Goal: Information Seeking & Learning: Learn about a topic

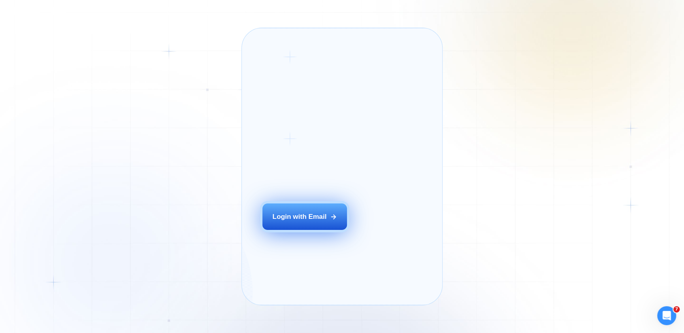
click at [297, 222] on div "Login with Email" at bounding box center [299, 216] width 54 height 9
click at [262, 203] on button "Login with Email" at bounding box center [304, 216] width 85 height 26
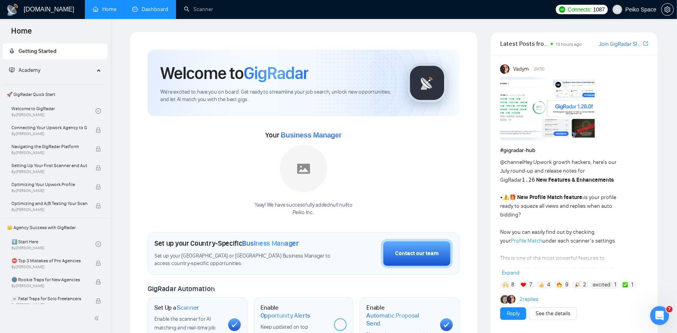
click at [151, 13] on link "Dashboard" at bounding box center [150, 9] width 36 height 7
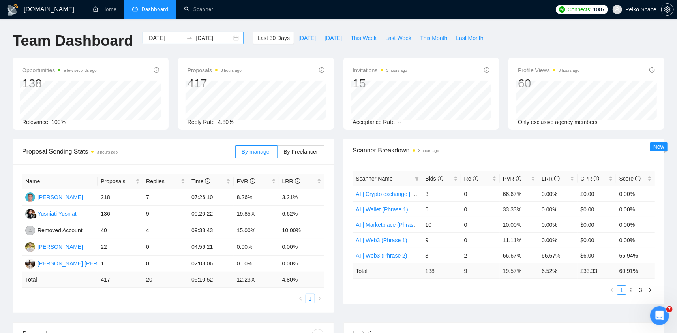
click at [230, 37] on div "[DATE] [DATE]" at bounding box center [193, 38] width 101 height 13
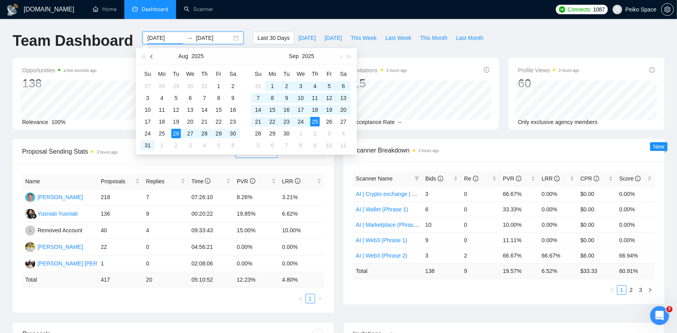
click at [149, 56] on button "button" at bounding box center [152, 56] width 9 height 16
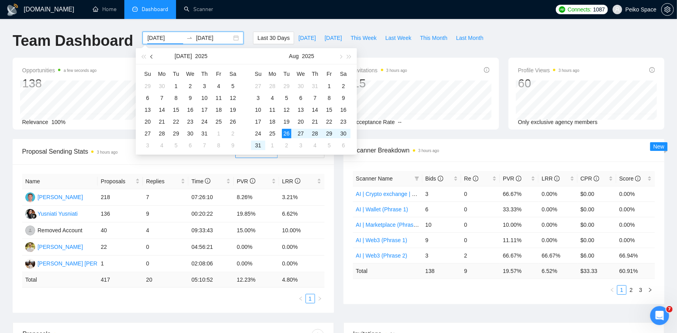
click at [150, 56] on span "button" at bounding box center [152, 57] width 4 height 4
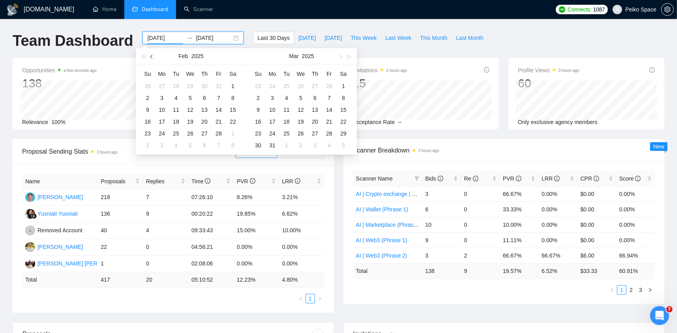
click at [150, 56] on span "button" at bounding box center [152, 57] width 4 height 4
click at [337, 57] on button "button" at bounding box center [340, 56] width 9 height 16
click at [154, 56] on button "button" at bounding box center [152, 56] width 9 height 16
type input "[DATE]"
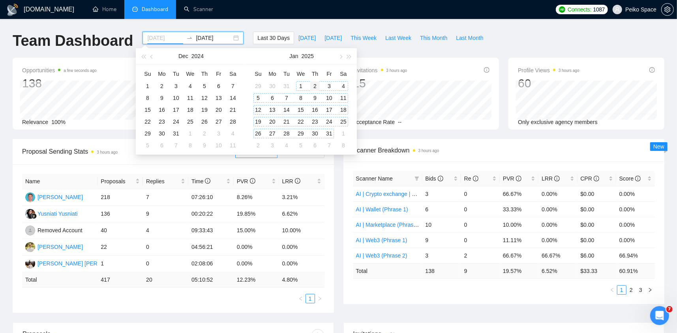
drag, startPoint x: 301, startPoint y: 84, endPoint x: 318, endPoint y: 81, distance: 17.3
click at [301, 84] on div "1" at bounding box center [300, 85] width 9 height 9
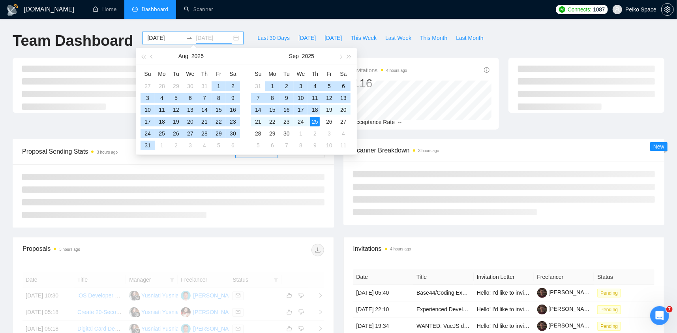
type input "[DATE]"
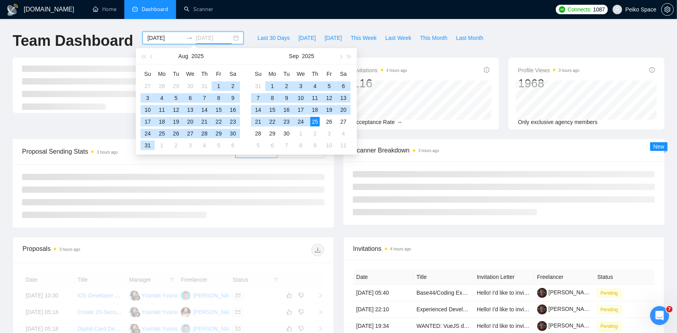
click at [315, 122] on div "25" at bounding box center [314, 121] width 9 height 9
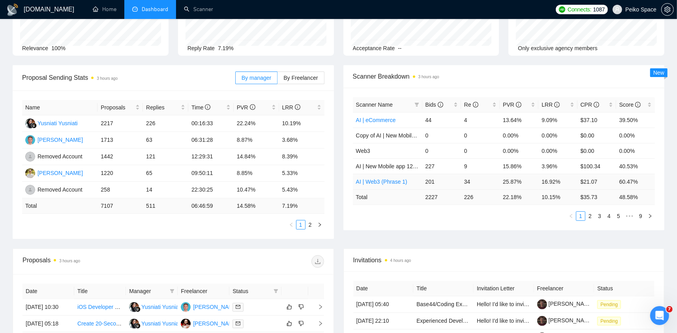
scroll to position [79, 0]
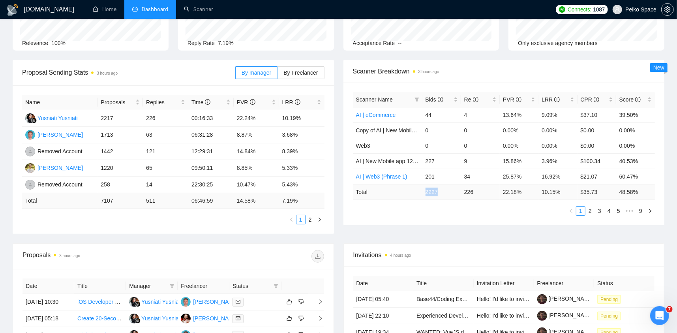
drag, startPoint x: 438, startPoint y: 192, endPoint x: 424, endPoint y: 189, distance: 14.5
click at [424, 189] on td "2227" at bounding box center [442, 191] width 39 height 15
drag, startPoint x: 465, startPoint y: 192, endPoint x: 480, endPoint y: 192, distance: 15.0
click at [478, 192] on td "226" at bounding box center [480, 191] width 39 height 15
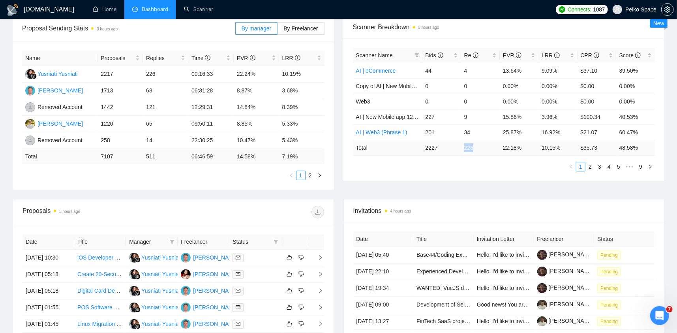
scroll to position [118, 0]
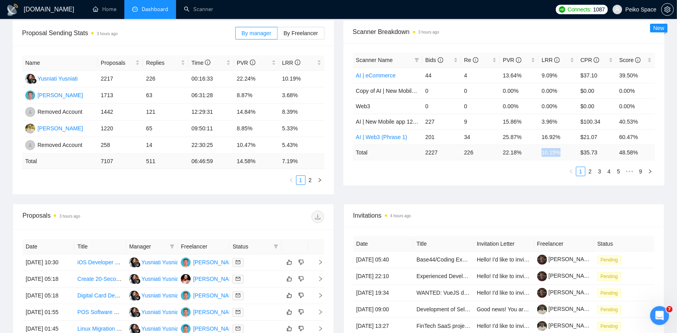
drag, startPoint x: 561, startPoint y: 149, endPoint x: 542, endPoint y: 148, distance: 19.0
click at [542, 148] on td "10.15 %" at bounding box center [558, 152] width 39 height 15
drag, startPoint x: 514, startPoint y: 150, endPoint x: 498, endPoint y: 151, distance: 16.2
click at [498, 151] on tr "Total 2227 226 22.18 % 10.15 % $ 35.73 48.58 %" at bounding box center [504, 152] width 303 height 15
drag, startPoint x: 596, startPoint y: 153, endPoint x: 579, endPoint y: 153, distance: 16.6
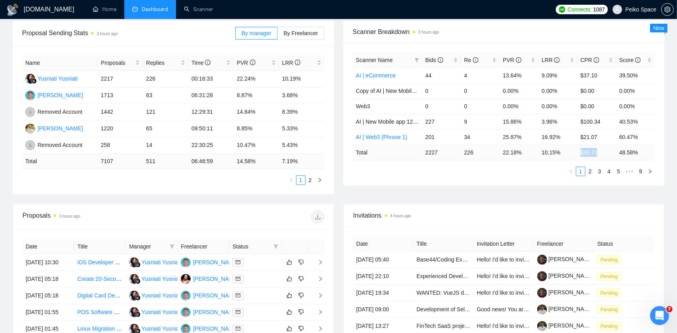
click at [579, 153] on td "$ 35.73" at bounding box center [597, 152] width 39 height 15
drag, startPoint x: 624, startPoint y: 151, endPoint x: 617, endPoint y: 151, distance: 7.1
click at [617, 151] on td "48.58 %" at bounding box center [636, 152] width 39 height 15
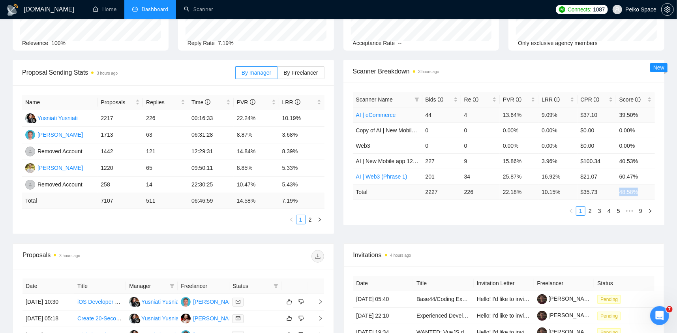
scroll to position [79, 0]
drag, startPoint x: 471, startPoint y: 192, endPoint x: 459, endPoint y: 192, distance: 11.8
click at [459, 192] on tr "Total 2227 226 22.18 % 10.15 % $ 35.73 48.58 %" at bounding box center [504, 191] width 303 height 15
click at [473, 189] on td "226" at bounding box center [480, 191] width 39 height 15
drag, startPoint x: 474, startPoint y: 190, endPoint x: 463, endPoint y: 191, distance: 11.1
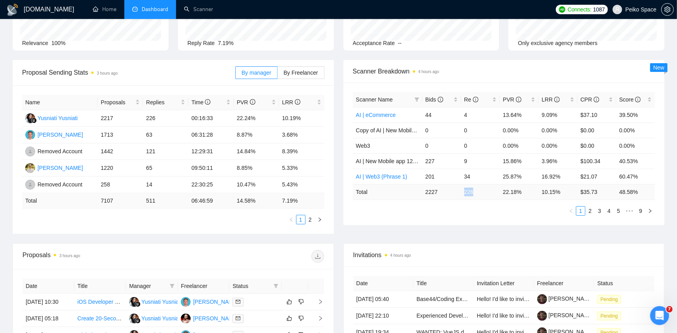
click at [463, 191] on td "226" at bounding box center [480, 191] width 39 height 15
click at [471, 190] on td "226" at bounding box center [480, 191] width 39 height 15
drag, startPoint x: 473, startPoint y: 190, endPoint x: 466, endPoint y: 191, distance: 7.5
click at [466, 191] on td "226" at bounding box center [480, 191] width 39 height 15
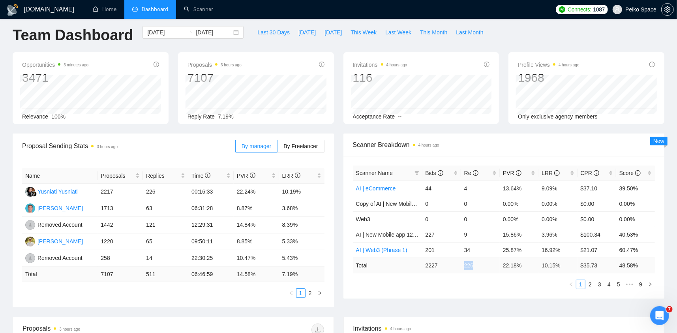
scroll to position [0, 0]
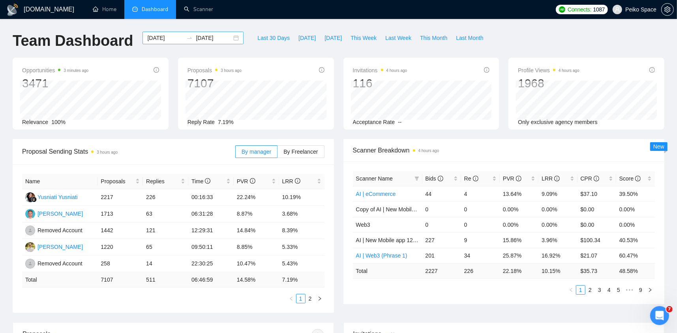
click at [231, 40] on div "[DATE] [DATE]" at bounding box center [193, 38] width 101 height 13
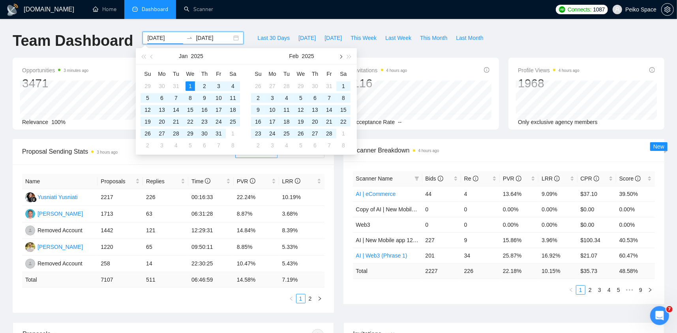
click at [339, 57] on span "button" at bounding box center [341, 57] width 4 height 4
click at [340, 56] on span "button" at bounding box center [341, 57] width 4 height 4
click at [342, 56] on button "button" at bounding box center [340, 56] width 9 height 16
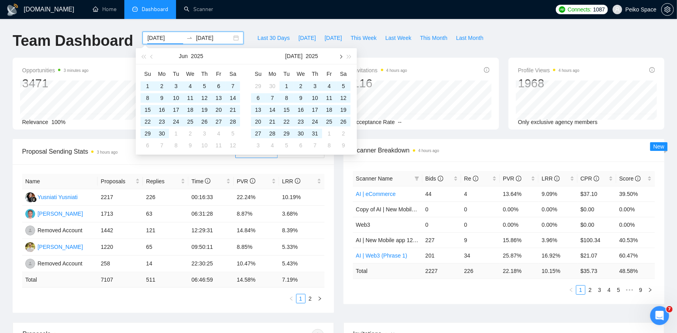
click at [342, 56] on button "button" at bounding box center [340, 56] width 9 height 16
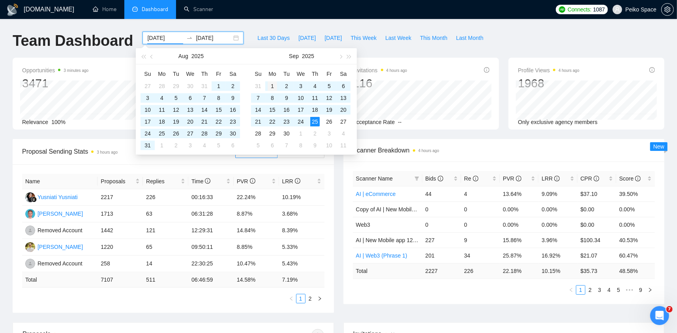
type input "[DATE]"
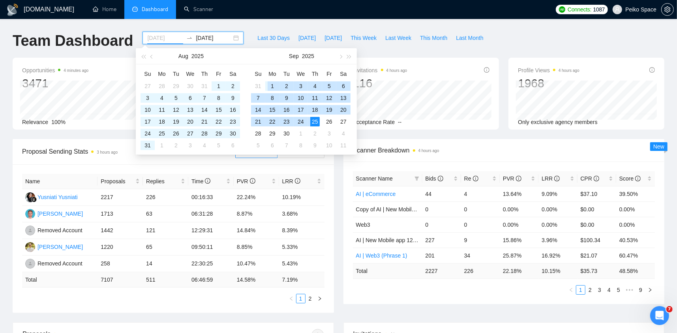
click at [270, 86] on div "1" at bounding box center [272, 85] width 9 height 9
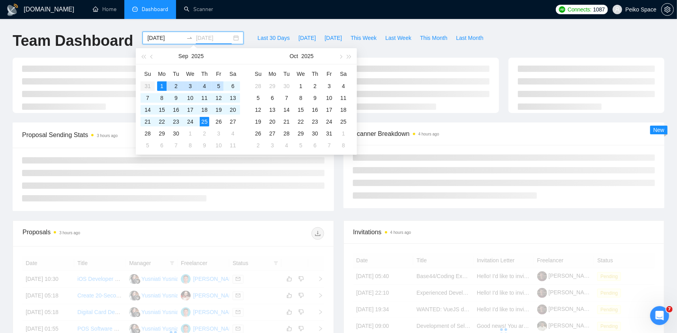
type input "[DATE]"
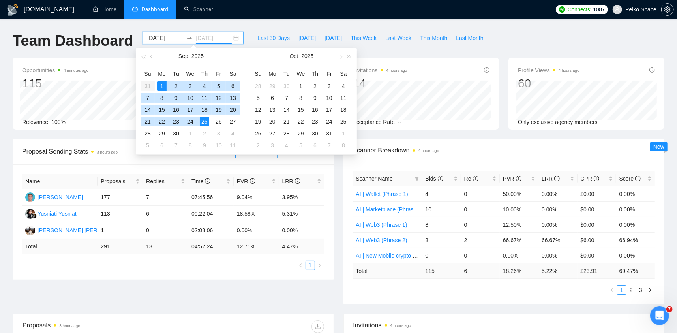
click at [205, 120] on div "25" at bounding box center [204, 121] width 9 height 9
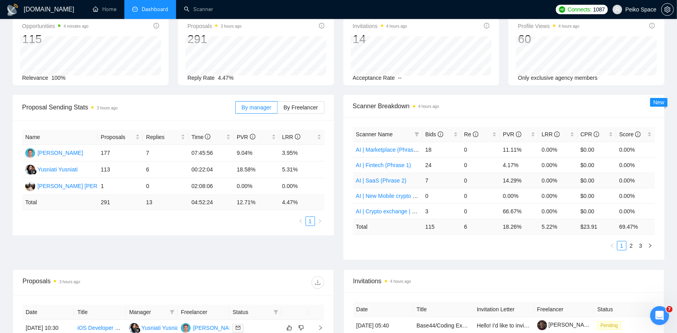
scroll to position [39, 0]
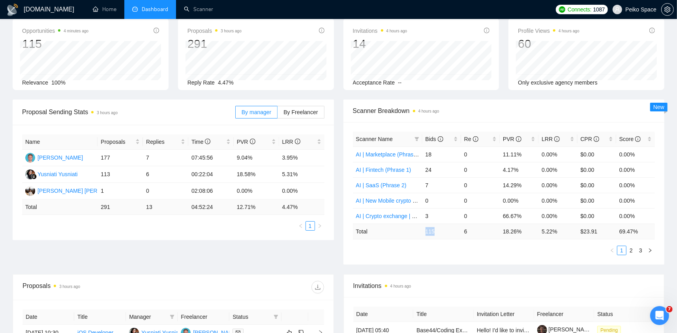
drag, startPoint x: 426, startPoint y: 231, endPoint x: 437, endPoint y: 231, distance: 11.1
click at [437, 231] on td "115" at bounding box center [442, 231] width 39 height 15
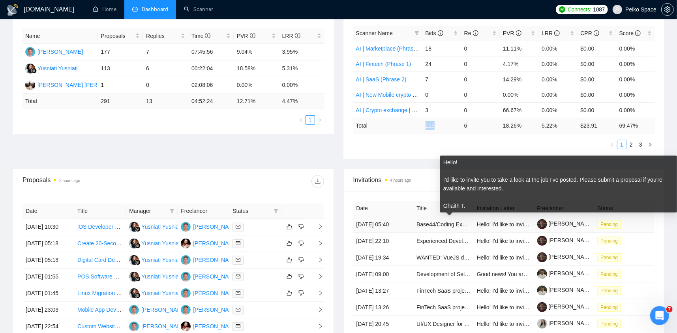
scroll to position [118, 0]
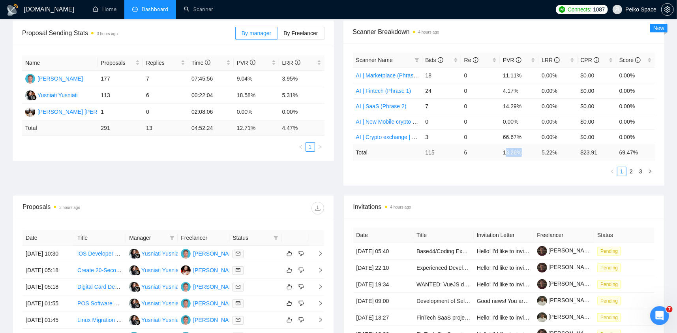
drag, startPoint x: 505, startPoint y: 149, endPoint x: 527, endPoint y: 150, distance: 22.5
click at [527, 150] on td "18.26 %" at bounding box center [519, 152] width 39 height 15
click at [503, 152] on td "18.26 %" at bounding box center [519, 152] width 39 height 15
click at [514, 151] on td "18.26 %" at bounding box center [519, 152] width 39 height 15
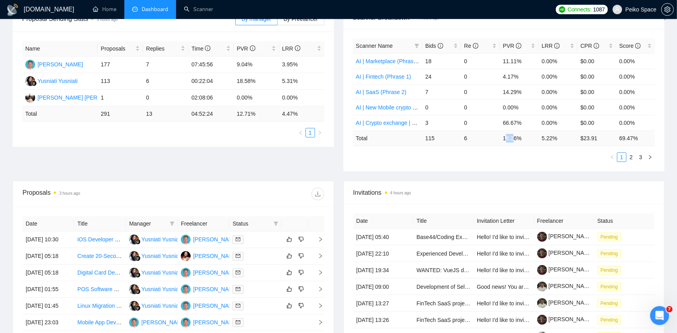
scroll to position [158, 0]
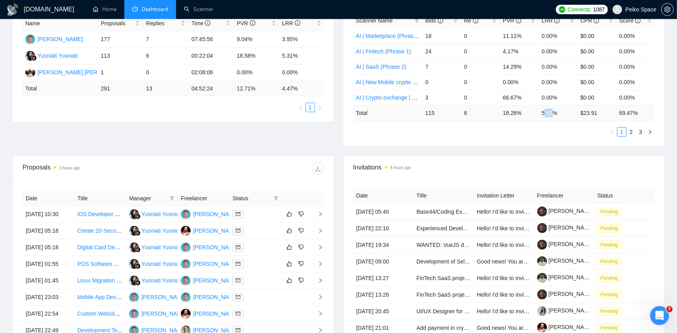
drag, startPoint x: 551, startPoint y: 113, endPoint x: 545, endPoint y: 111, distance: 6.5
click at [545, 111] on td "5.22 %" at bounding box center [558, 112] width 39 height 15
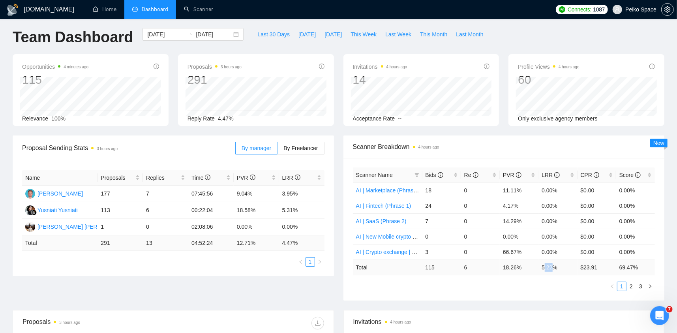
scroll to position [0, 0]
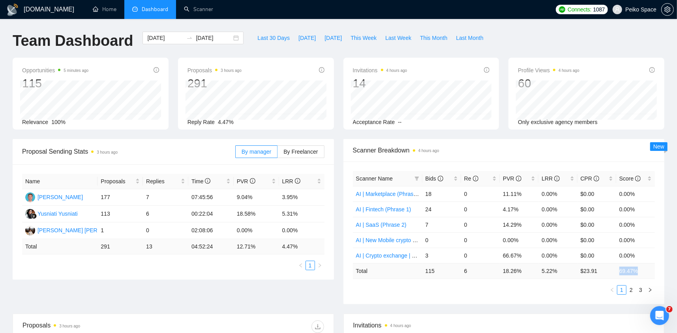
drag, startPoint x: 639, startPoint y: 271, endPoint x: 600, endPoint y: 269, distance: 38.7
click at [610, 271] on tr "Total 115 6 18.26 % 5.22 % $ 23.91 69.47 %" at bounding box center [504, 270] width 303 height 15
drag, startPoint x: 549, startPoint y: 272, endPoint x: 535, endPoint y: 272, distance: 14.6
click at [535, 272] on tr "Total 115 6 18.26 % 5.22 % $ 23.91 69.47 %" at bounding box center [504, 270] width 303 height 15
drag, startPoint x: 503, startPoint y: 271, endPoint x: 521, endPoint y: 271, distance: 17.4
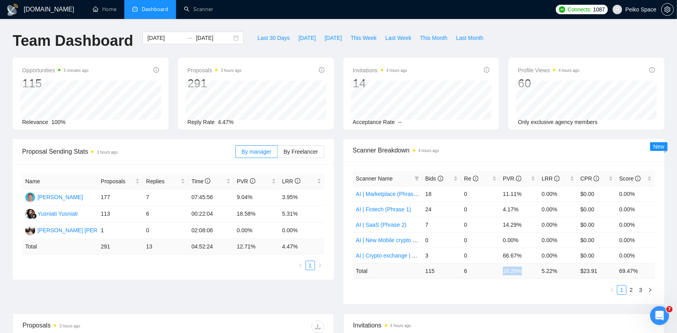
click at [521, 271] on td "18.26 %" at bounding box center [519, 270] width 39 height 15
drag, startPoint x: 544, startPoint y: 268, endPoint x: 552, endPoint y: 269, distance: 8.8
click at [552, 269] on td "5.22 %" at bounding box center [558, 270] width 39 height 15
drag, startPoint x: 551, startPoint y: 269, endPoint x: 544, endPoint y: 270, distance: 7.1
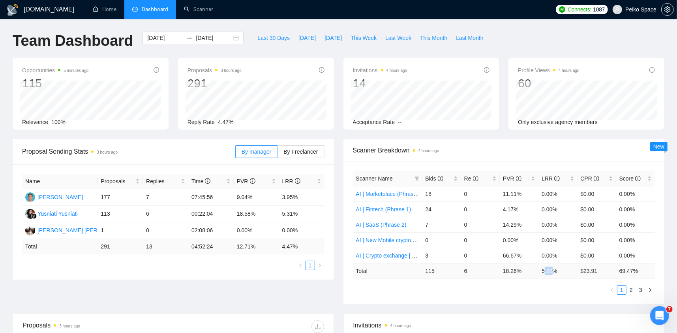
click at [544, 270] on td "5.22 %" at bounding box center [558, 270] width 39 height 15
click at [199, 8] on link "Scanner" at bounding box center [198, 9] width 29 height 7
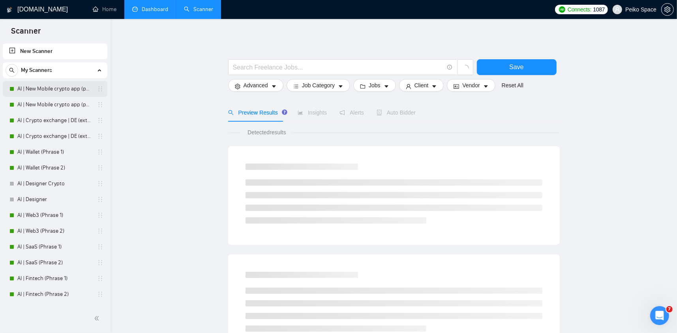
click at [72, 93] on link "AI | New Mobile crypto app (phrase 1)" at bounding box center [54, 89] width 75 height 16
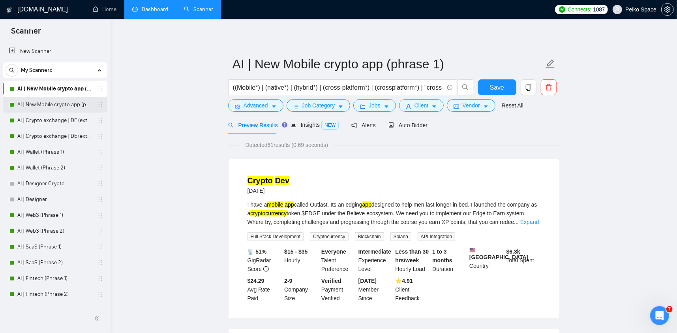
click at [72, 106] on link "AI | New Mobile crypto app (phrase 2)" at bounding box center [54, 105] width 75 height 16
click at [58, 134] on link "AI | Crypto exchange | DE (extended) Phrase 2" at bounding box center [54, 136] width 75 height 16
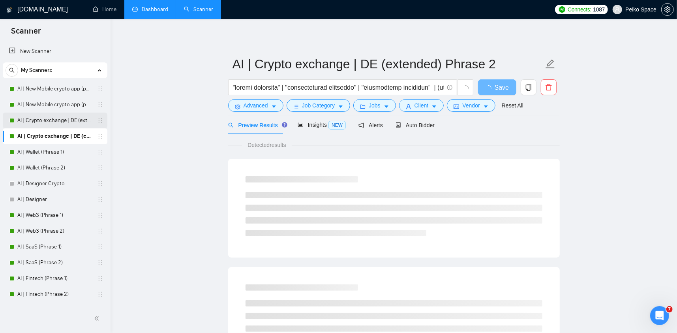
click at [68, 116] on link "AI | Crypto exchange | DE (extended) Phrase 1" at bounding box center [54, 121] width 75 height 16
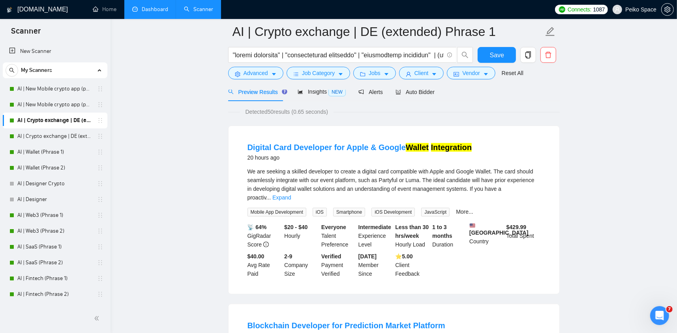
click at [135, 6] on link "Dashboard" at bounding box center [150, 9] width 36 height 7
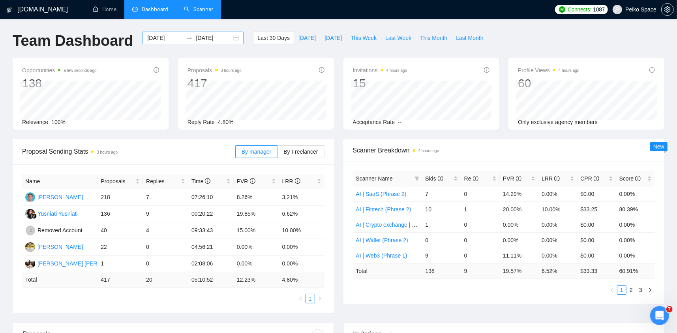
click at [229, 38] on div "[DATE] [DATE]" at bounding box center [193, 38] width 101 height 13
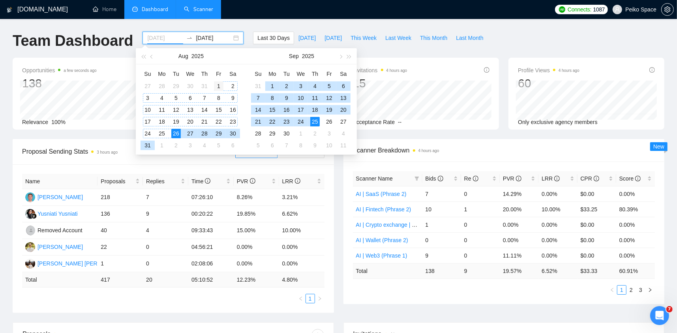
type input "[DATE]"
click at [215, 83] on div "1" at bounding box center [218, 85] width 9 height 9
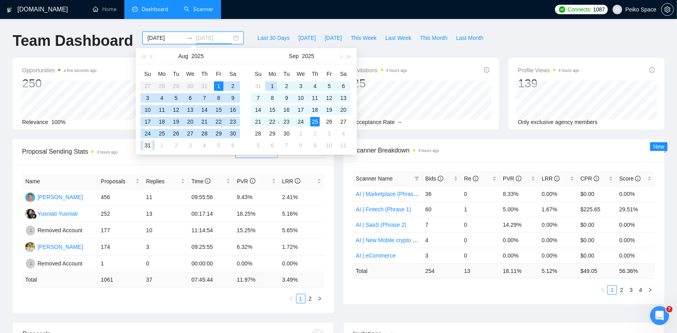
type input "[DATE]"
click at [150, 147] on div "31" at bounding box center [147, 145] width 9 height 9
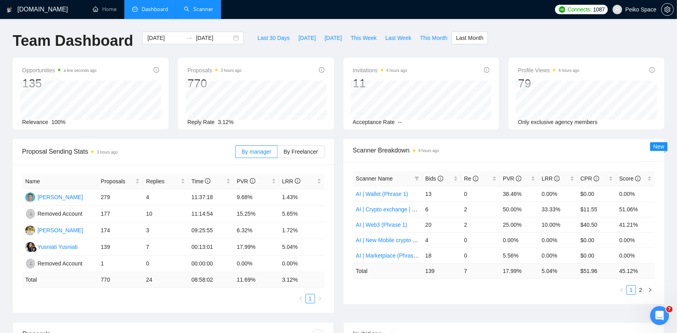
click at [254, 23] on div "[DOMAIN_NAME] Home Dashboard Scanner Connects: 1087 Peiko Space Team Dashboard …" at bounding box center [338, 317] width 677 height 635
drag, startPoint x: 463, startPoint y: 271, endPoint x: 477, endPoint y: 271, distance: 13.8
click at [477, 271] on td "7" at bounding box center [480, 270] width 39 height 15
drag, startPoint x: 626, startPoint y: 269, endPoint x: 639, endPoint y: 268, distance: 13.1
click at [639, 268] on td "45.12 %" at bounding box center [636, 270] width 39 height 15
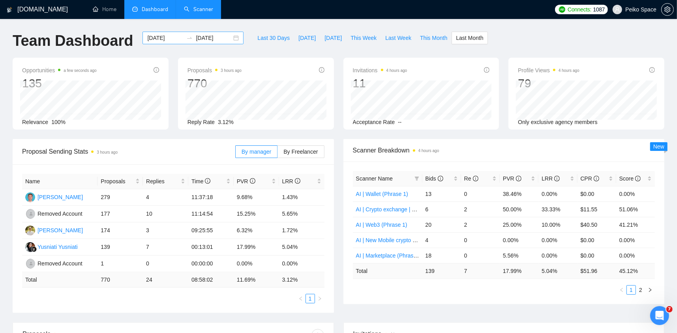
click at [227, 37] on div "[DATE] [DATE]" at bounding box center [193, 38] width 101 height 13
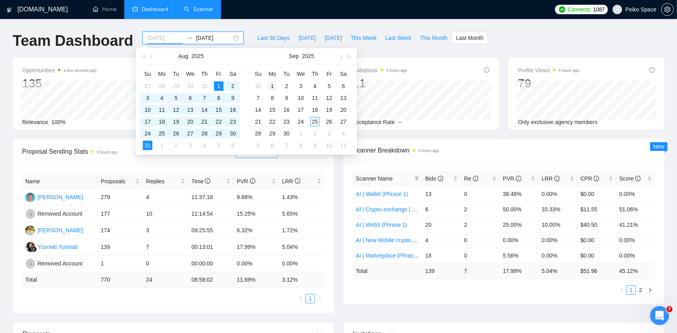
type input "[DATE]"
click at [273, 85] on div "1" at bounding box center [272, 85] width 9 height 9
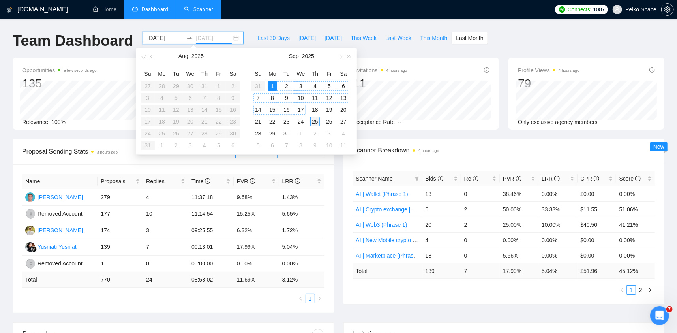
type input "[DATE]"
click at [318, 120] on div "25" at bounding box center [314, 121] width 9 height 9
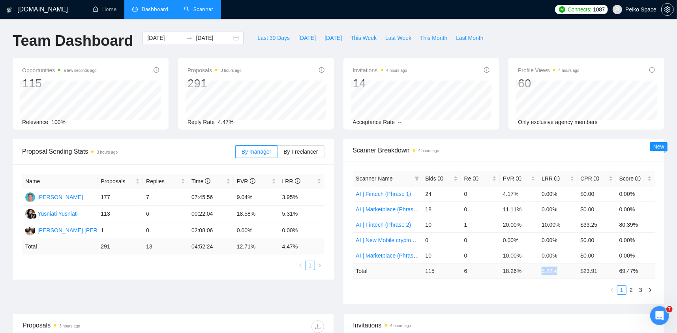
drag, startPoint x: 547, startPoint y: 269, endPoint x: 564, endPoint y: 270, distance: 16.6
click at [560, 270] on td "5.22 %" at bounding box center [558, 270] width 39 height 15
drag, startPoint x: 505, startPoint y: 271, endPoint x: 533, endPoint y: 271, distance: 28.0
click at [533, 271] on td "18.26 %" at bounding box center [519, 270] width 39 height 15
drag, startPoint x: 628, startPoint y: 270, endPoint x: 643, endPoint y: 271, distance: 15.1
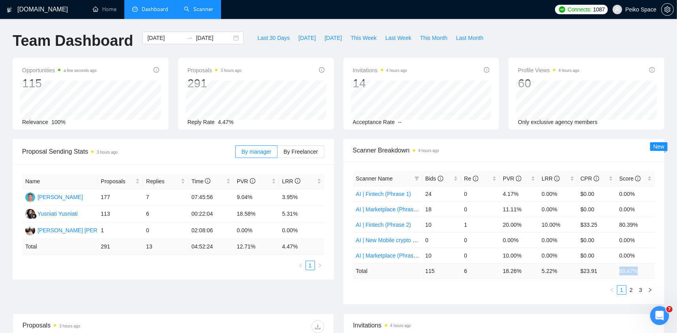
click at [642, 271] on td "69.47 %" at bounding box center [636, 270] width 39 height 15
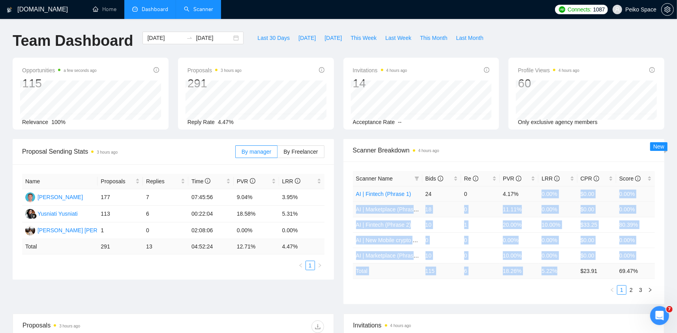
drag, startPoint x: 560, startPoint y: 270, endPoint x: 538, endPoint y: 187, distance: 85.6
click at [538, 187] on table "Scanner Name Bids Re PVR LRR CPR Score AI | Fintech (Phrase 1) 24 0 4.17% 0.00%…" at bounding box center [504, 225] width 303 height 108
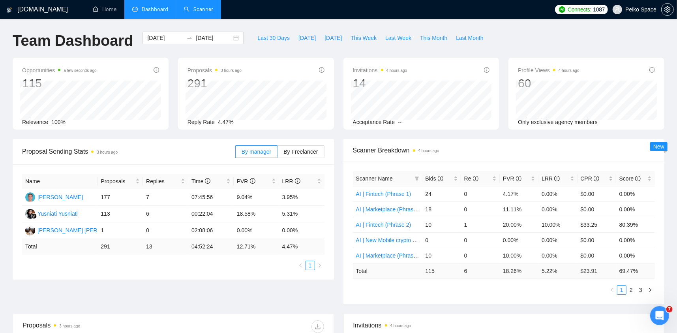
click at [481, 145] on span "Scanner Breakdown 4 hours ago" at bounding box center [504, 150] width 303 height 10
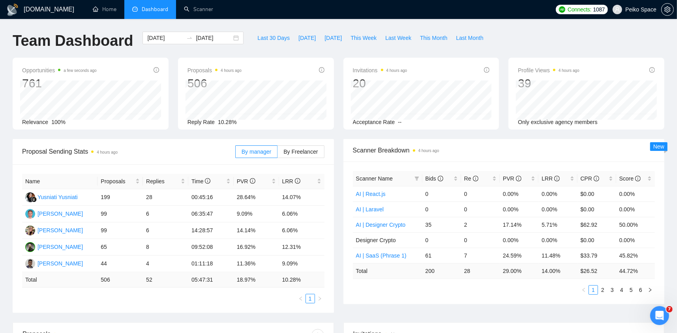
click at [157, 10] on span "Dashboard" at bounding box center [155, 9] width 26 height 7
click at [234, 39] on div "2024-12-31 2025-01-30" at bounding box center [193, 38] width 101 height 13
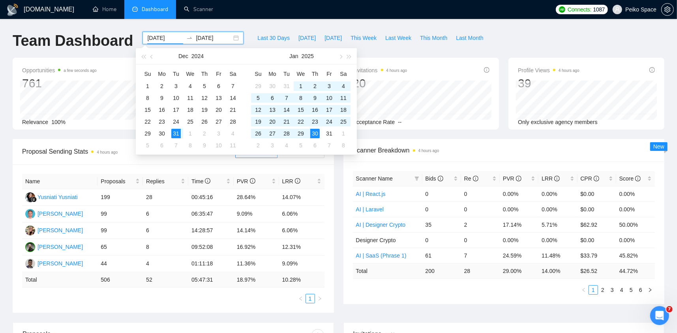
click at [234, 39] on div "2024-12-31 2025-01-30" at bounding box center [193, 38] width 101 height 13
click at [231, 38] on div "2024-12-31 2025-01-30" at bounding box center [193, 38] width 101 height 13
click at [341, 54] on button "button" at bounding box center [340, 56] width 9 height 16
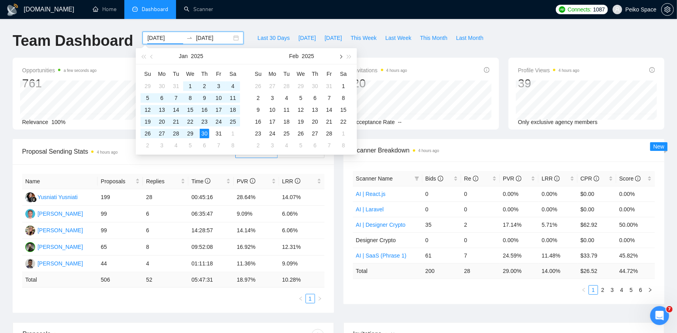
click at [341, 54] on button "button" at bounding box center [340, 56] width 9 height 16
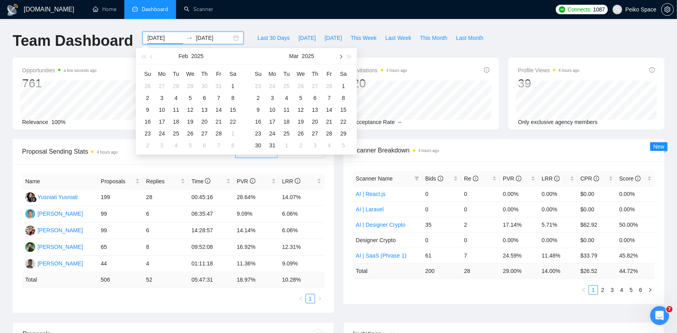
click at [341, 54] on button "button" at bounding box center [340, 56] width 9 height 16
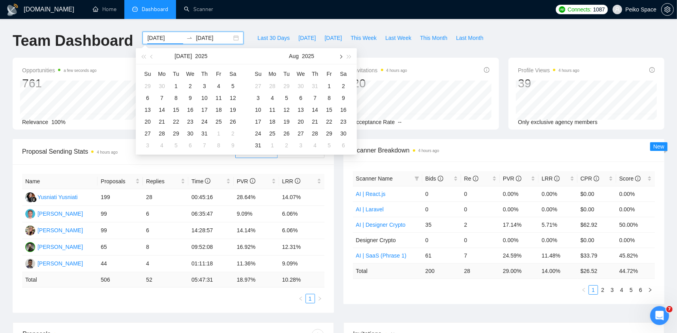
click at [341, 54] on button "button" at bounding box center [340, 56] width 9 height 16
click at [154, 56] on button "button" at bounding box center [152, 56] width 9 height 16
type input "[DATE]"
click at [328, 86] on div "1" at bounding box center [329, 85] width 9 height 9
click at [340, 60] on button "button" at bounding box center [340, 56] width 9 height 16
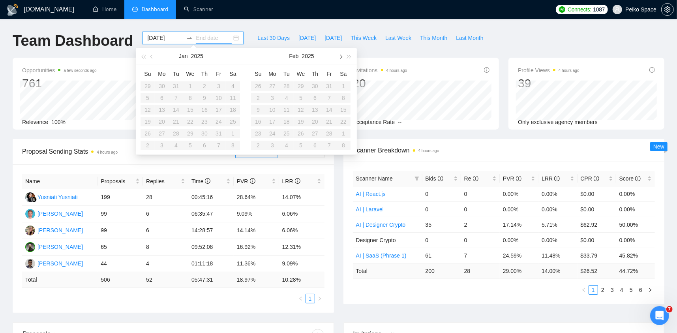
click at [340, 60] on button "button" at bounding box center [340, 56] width 9 height 16
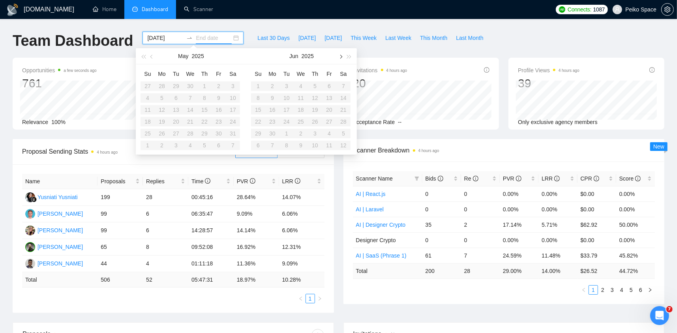
click at [340, 60] on button "button" at bounding box center [340, 56] width 9 height 16
type input "[DATE]"
click at [146, 145] on div "31" at bounding box center [147, 145] width 9 height 9
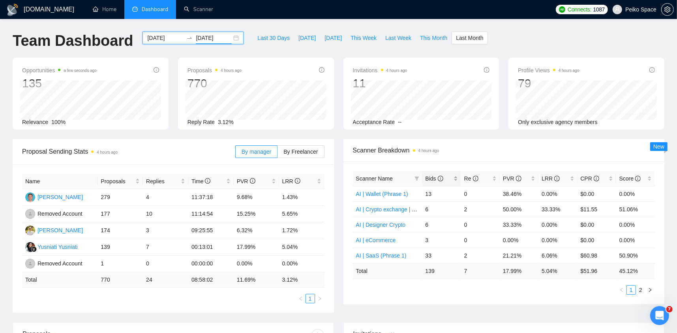
click at [432, 177] on span "Bids" at bounding box center [435, 178] width 18 height 6
click at [639, 288] on link "2" at bounding box center [641, 290] width 9 height 9
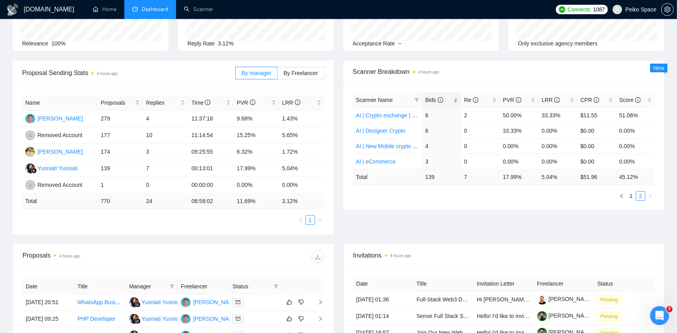
scroll to position [79, 0]
click at [633, 195] on link "1" at bounding box center [631, 195] width 9 height 9
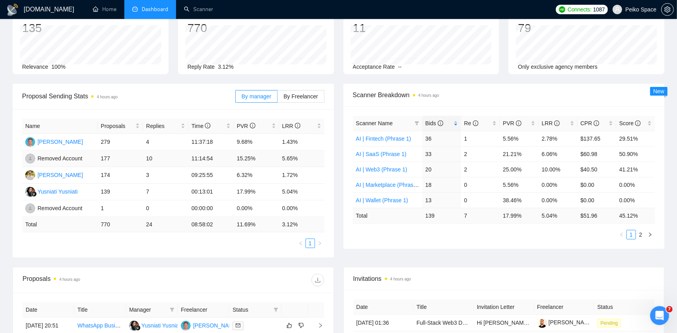
scroll to position [0, 0]
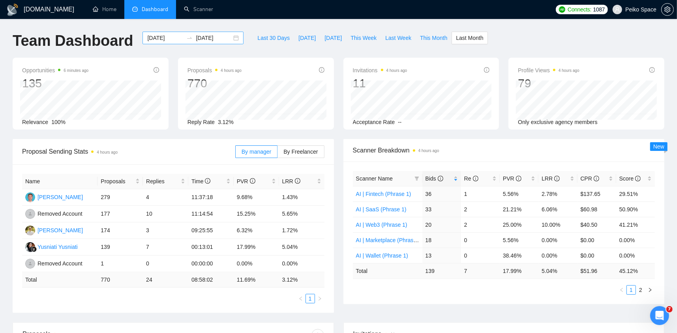
click at [226, 37] on div "[DATE] [DATE]" at bounding box center [193, 38] width 101 height 13
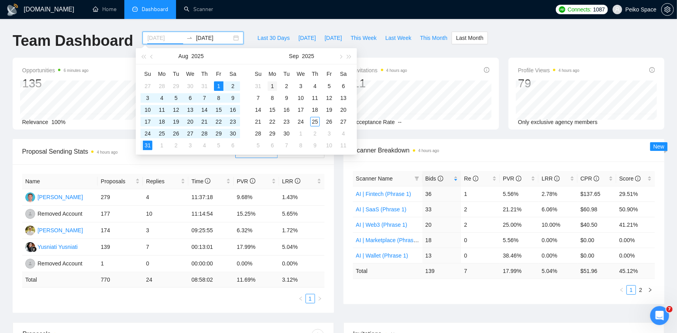
type input "[DATE]"
click at [275, 88] on div "1" at bounding box center [272, 85] width 9 height 9
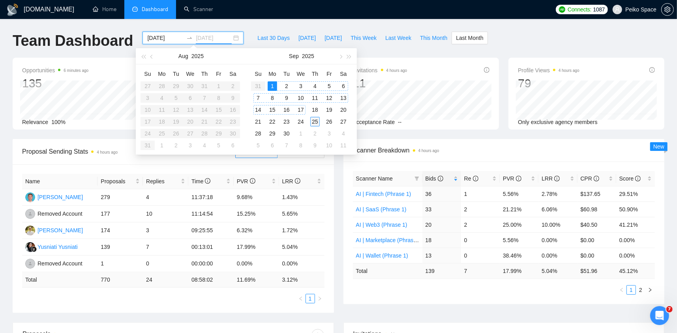
type input "[DATE]"
click at [318, 121] on div "25" at bounding box center [314, 121] width 9 height 9
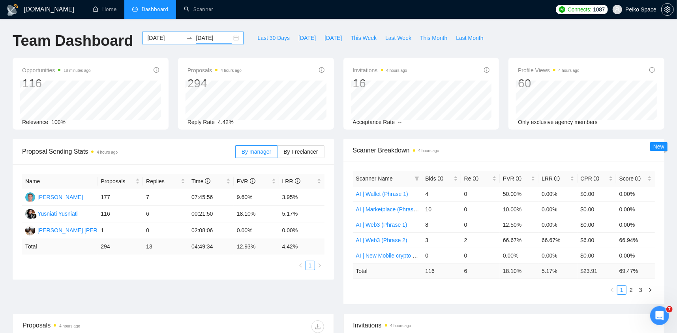
click at [231, 41] on div "2025-09-01 2025-09-25" at bounding box center [193, 38] width 101 height 13
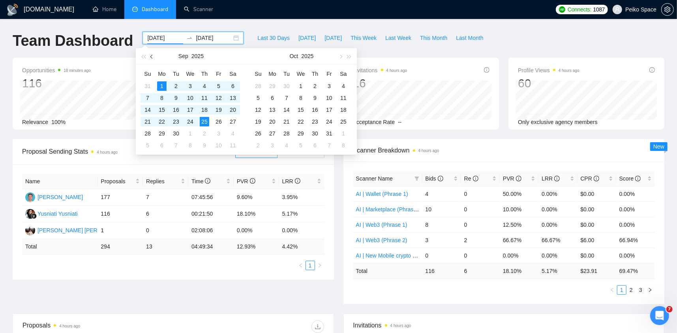
click at [152, 56] on span "button" at bounding box center [152, 57] width 4 height 4
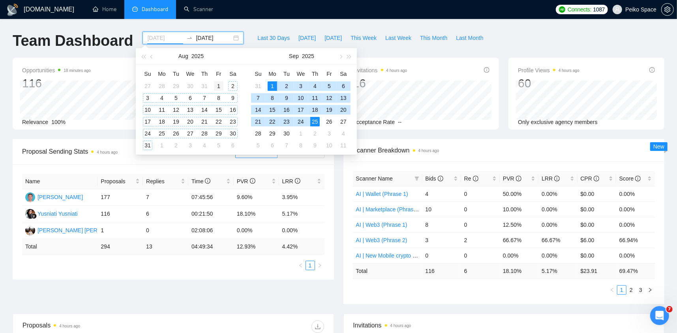
type input "[DATE]"
click at [220, 85] on div "1" at bounding box center [218, 85] width 9 height 9
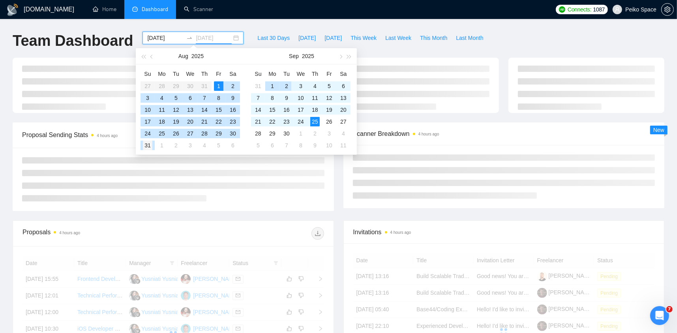
type input "[DATE]"
click at [144, 146] on div "31" at bounding box center [147, 145] width 9 height 9
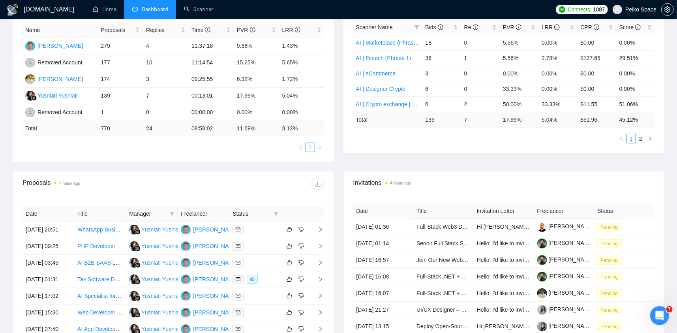
scroll to position [158, 0]
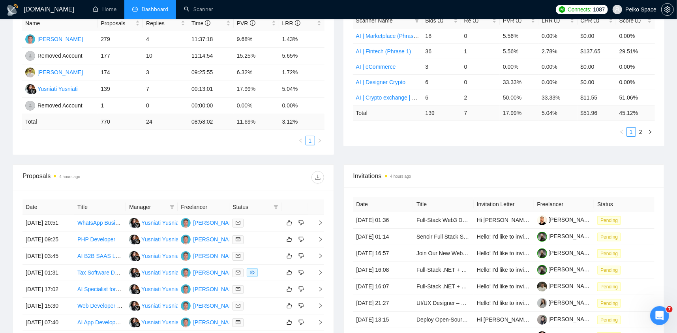
click at [482, 131] on ul "1 2" at bounding box center [504, 131] width 303 height 9
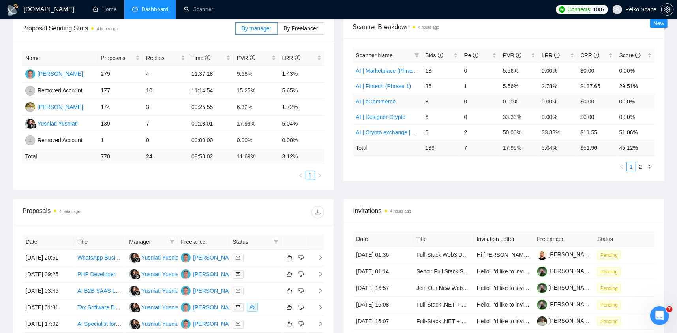
scroll to position [118, 0]
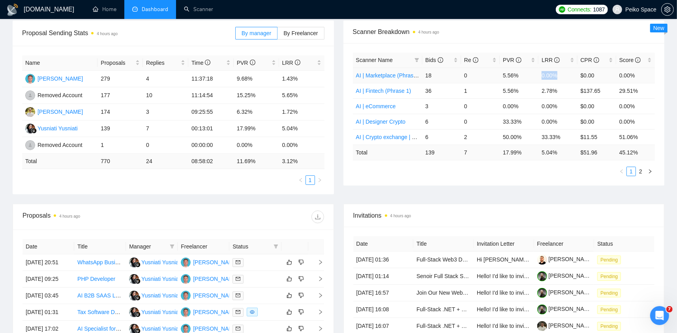
drag, startPoint x: 560, startPoint y: 75, endPoint x: 533, endPoint y: 76, distance: 26.9
click at [533, 76] on tr "AI | Marketplace (Phrase 1) 18 0 5.56% 0.00% $0.00 0.00%" at bounding box center [504, 75] width 303 height 15
copy tr "0.00%"
drag, startPoint x: 559, startPoint y: 89, endPoint x: 542, endPoint y: 92, distance: 17.1
click at [542, 92] on td "2.78%" at bounding box center [558, 90] width 39 height 15
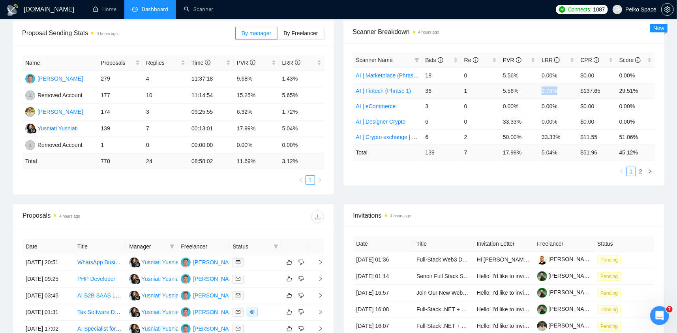
copy td "2.78%"
drag, startPoint x: 560, startPoint y: 105, endPoint x: 531, endPoint y: 105, distance: 28.8
click at [531, 105] on tr "AI | eCommerce 3 0 0.00% 0.00% $0.00 0.00%" at bounding box center [504, 105] width 303 height 15
copy tr "0.00%"
drag, startPoint x: 558, startPoint y: 121, endPoint x: 534, endPoint y: 120, distance: 23.4
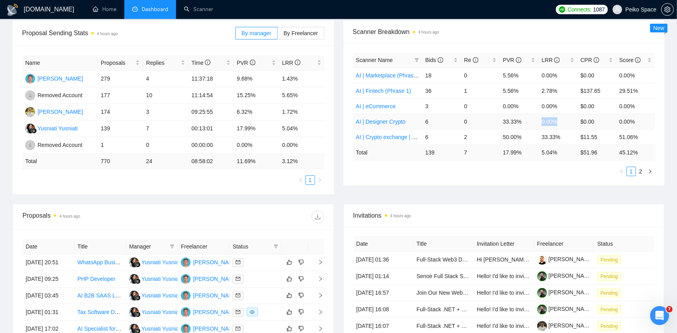
click at [535, 120] on tr "AI | Designer Crypto 6 0 33.33% 0.00% $0.00 0.00%" at bounding box center [504, 121] width 303 height 15
copy tr "0.00%"
drag, startPoint x: 562, startPoint y: 136, endPoint x: 534, endPoint y: 137, distance: 27.3
click at [534, 137] on tr "AI | Crypto exchange | DE (extended) Phrase 1 6 2 50.00% 33.33% $11.55 51.06%" at bounding box center [504, 136] width 303 height 15
copy tr "33.33%"
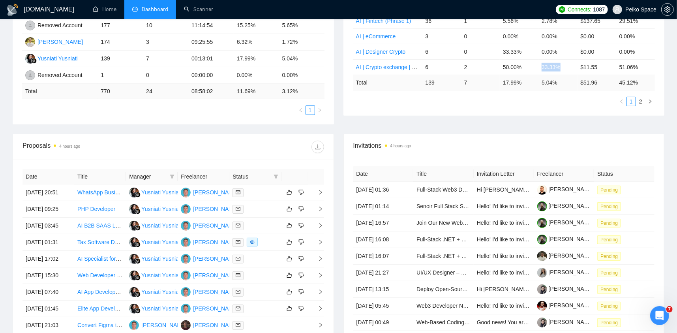
scroll to position [197, 0]
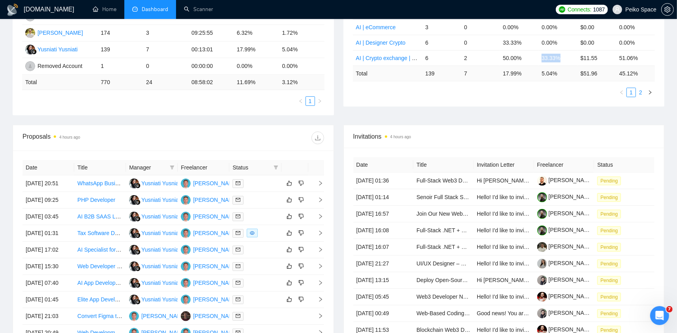
click at [643, 92] on link "2" at bounding box center [641, 92] width 9 height 9
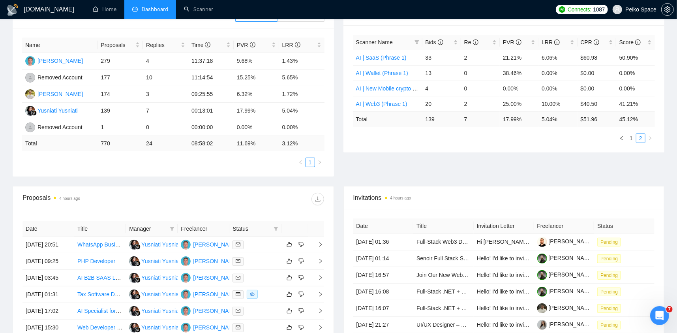
scroll to position [118, 0]
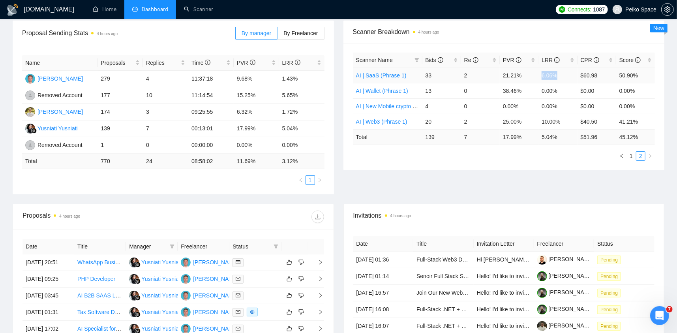
drag, startPoint x: 559, startPoint y: 75, endPoint x: 534, endPoint y: 75, distance: 24.9
click at [535, 75] on tr "AI | SaaS (Phrase 1) 33 2 21.21% 6.06% $60.98 50.90%" at bounding box center [504, 75] width 303 height 15
copy tr "6.06%"
drag, startPoint x: 560, startPoint y: 91, endPoint x: 529, endPoint y: 83, distance: 32.2
click at [535, 90] on tr "AI | Wallet (Phrase 1) 13 0 38.46% 0.00% $0.00 0.00%" at bounding box center [504, 90] width 303 height 15
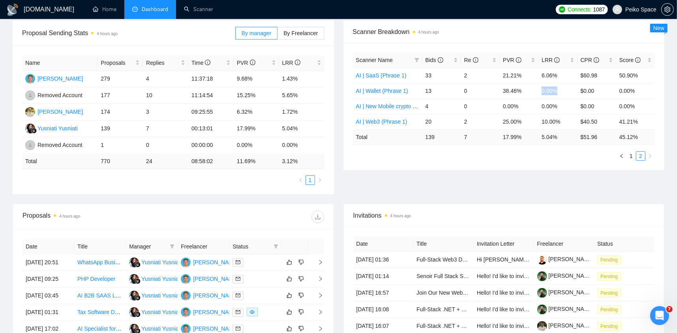
copy tr "0.00%"
drag, startPoint x: 556, startPoint y: 106, endPoint x: 532, endPoint y: 105, distance: 23.7
click at [537, 107] on tr "AI | New Mobile crypto app (phrase 1) 4 0 0.00% 0.00% $0.00 0.00%" at bounding box center [504, 105] width 303 height 15
copy tr "0.00%"
drag, startPoint x: 560, startPoint y: 123, endPoint x: 536, endPoint y: 121, distance: 24.1
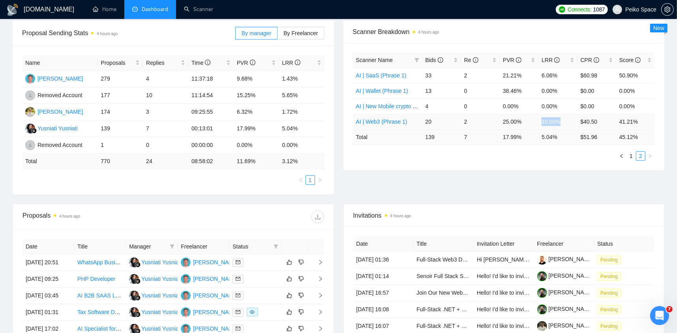
click at [536, 121] on tr "AI | Web3 (Phrase 1) 20 2 25.00% 10.00% $40.50 41.21%" at bounding box center [504, 121] width 303 height 15
copy tr "10.00%"
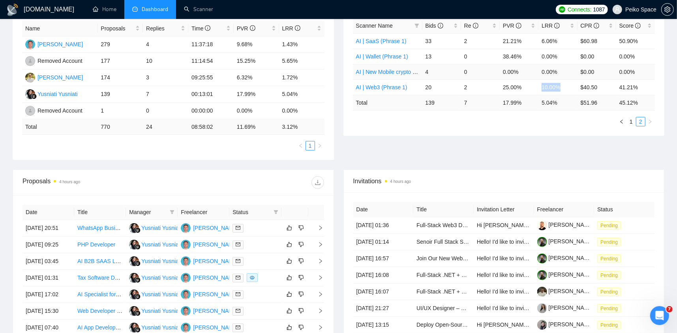
scroll to position [158, 0]
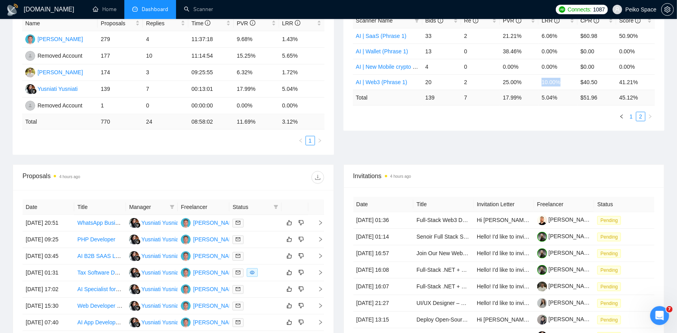
click at [631, 115] on link "1" at bounding box center [631, 116] width 9 height 9
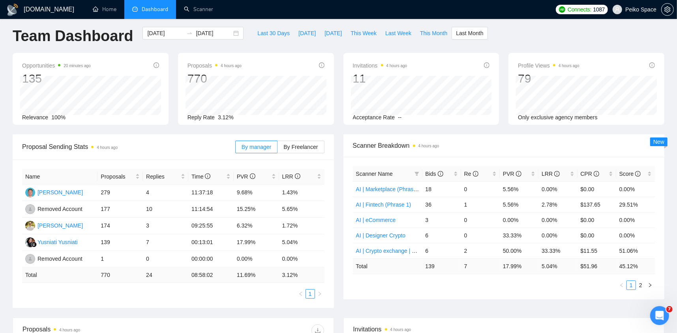
scroll to position [0, 0]
